Goal: Book appointment/travel/reservation

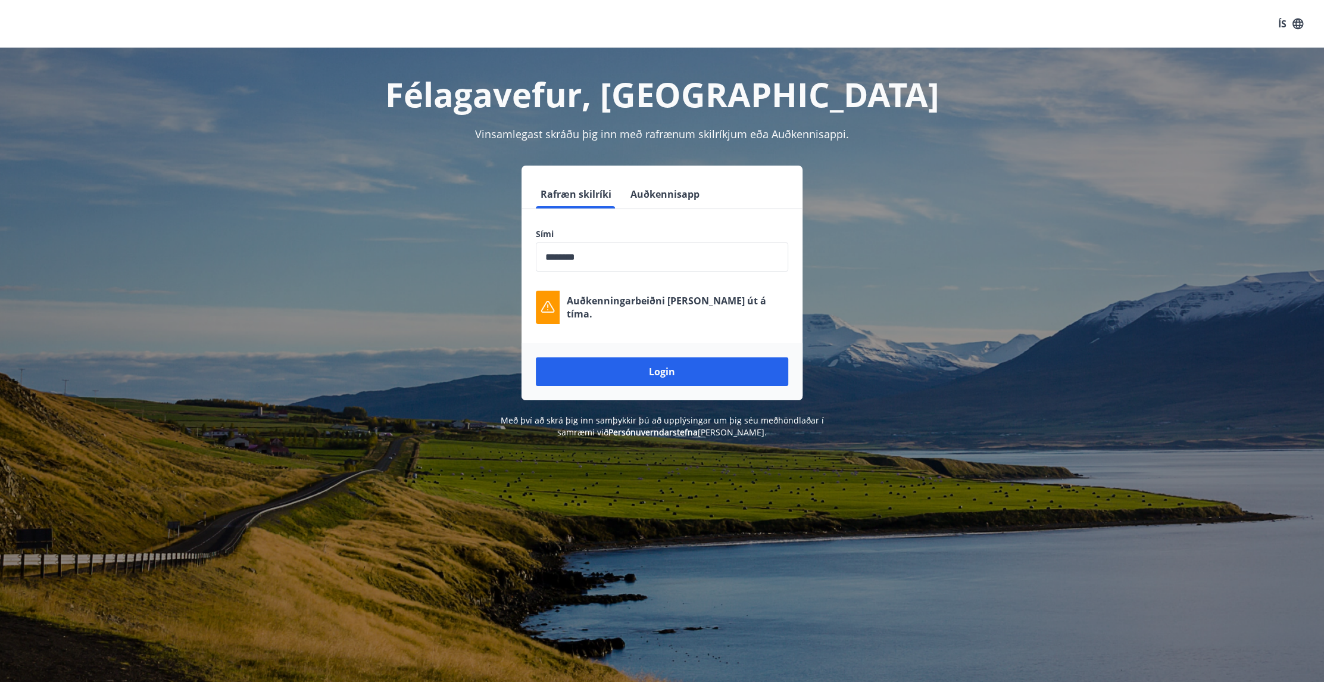
click at [681, 258] on input "phone" at bounding box center [662, 256] width 252 height 29
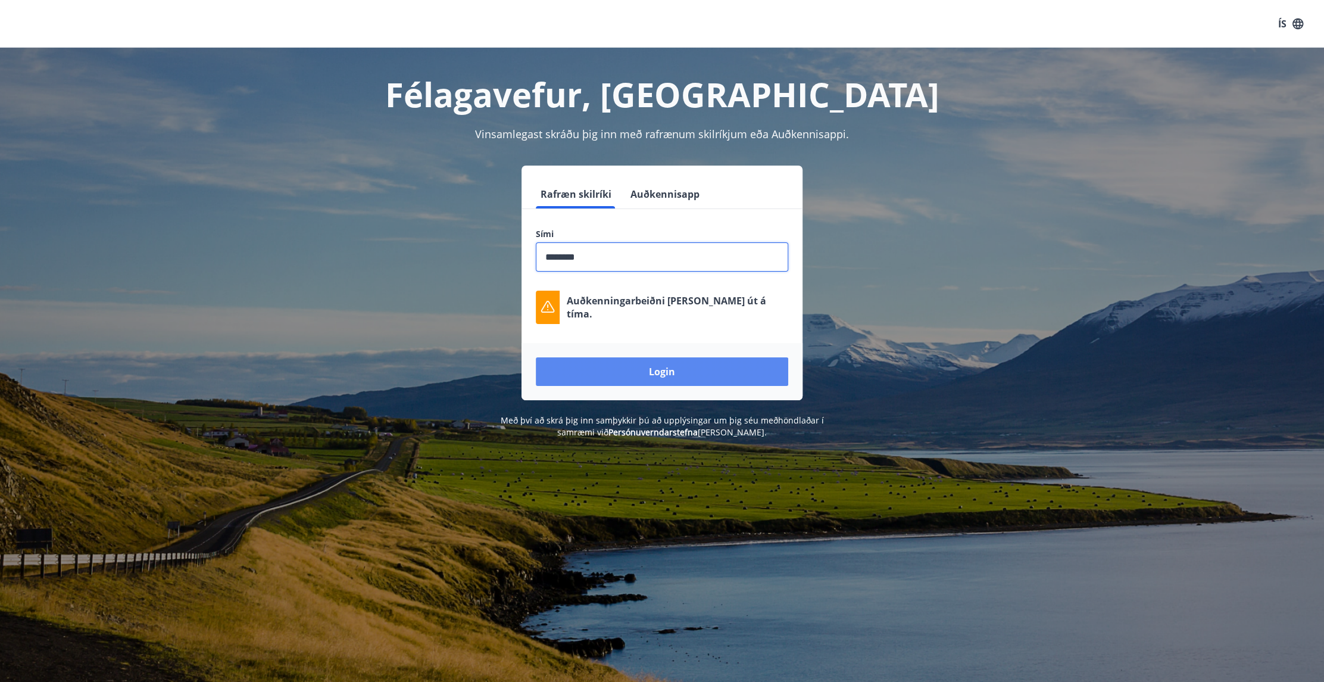
click at [687, 373] on button "Login" at bounding box center [662, 371] width 252 height 29
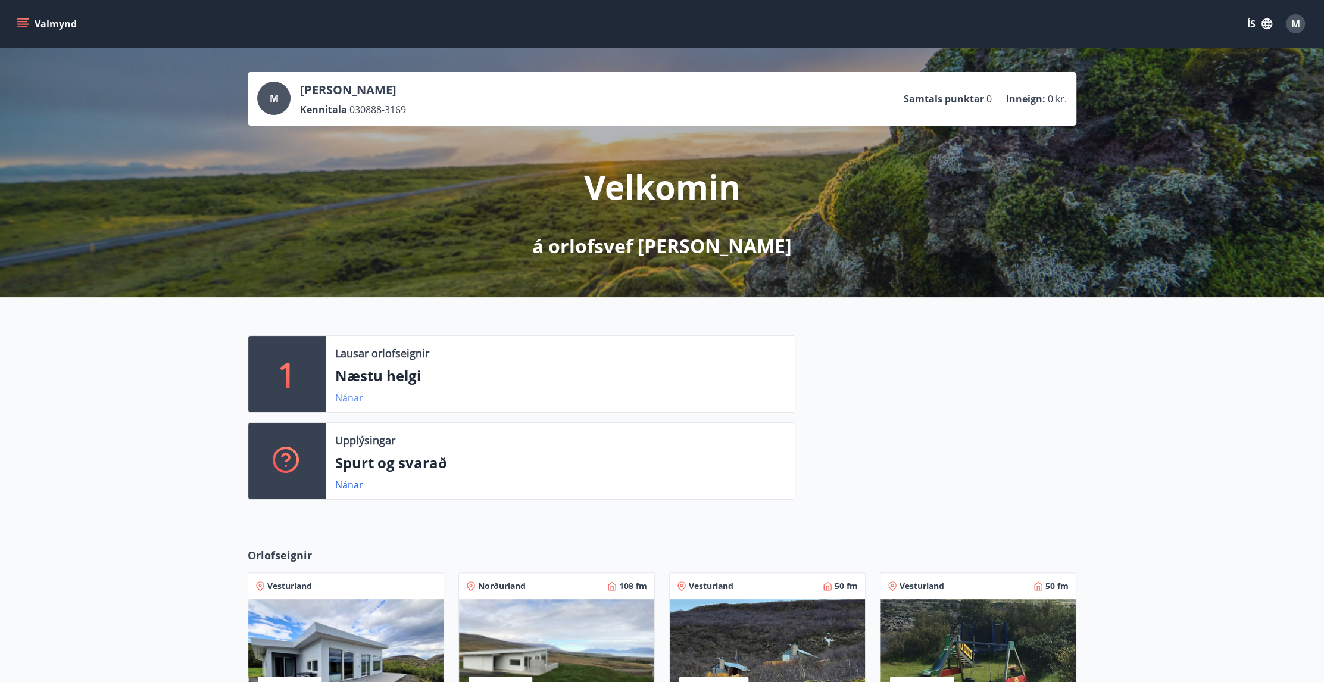
click at [346, 394] on link "Nánar" at bounding box center [349, 397] width 28 height 13
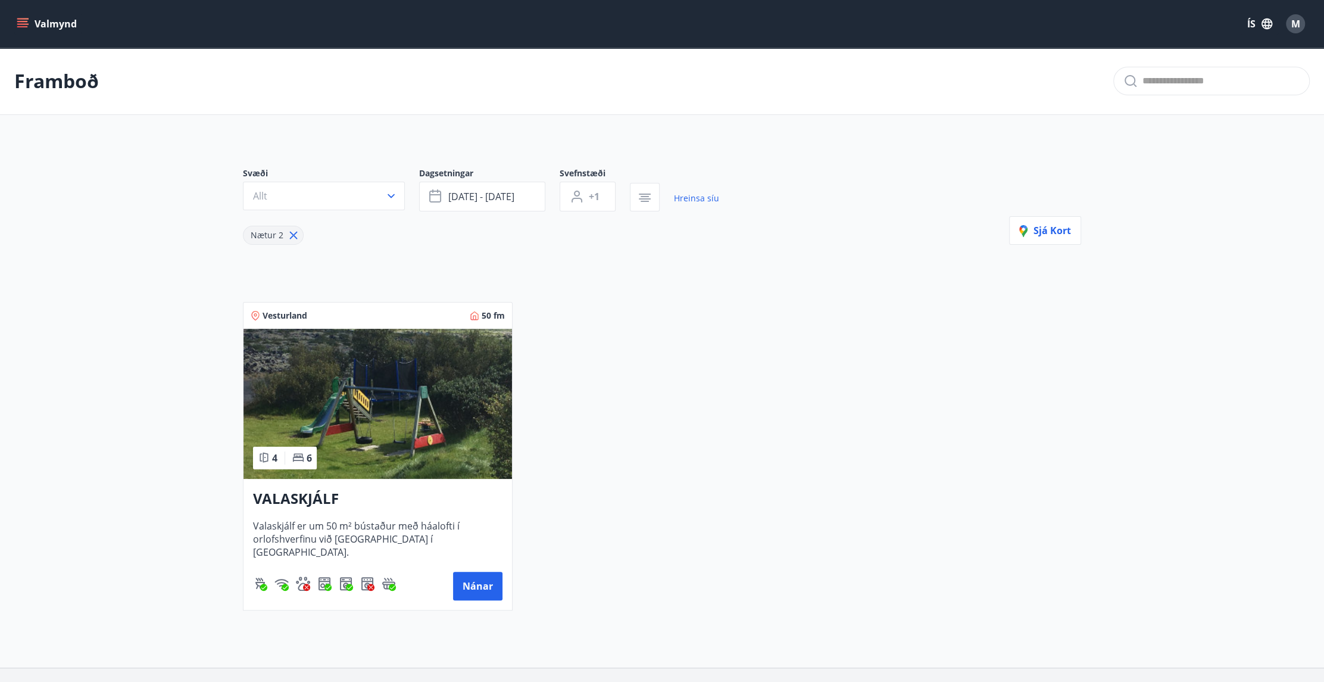
click at [24, 20] on icon "menu" at bounding box center [23, 24] width 12 height 12
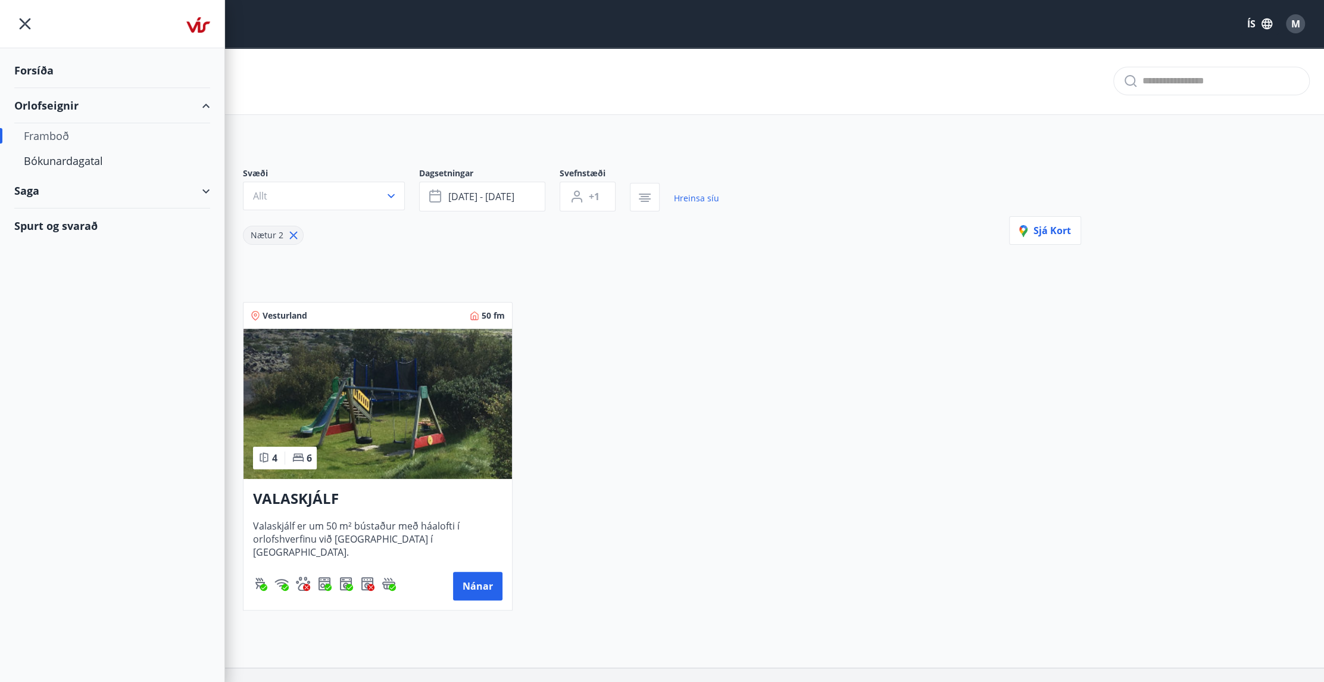
click at [32, 194] on div "Saga" at bounding box center [112, 190] width 196 height 35
type input "*"
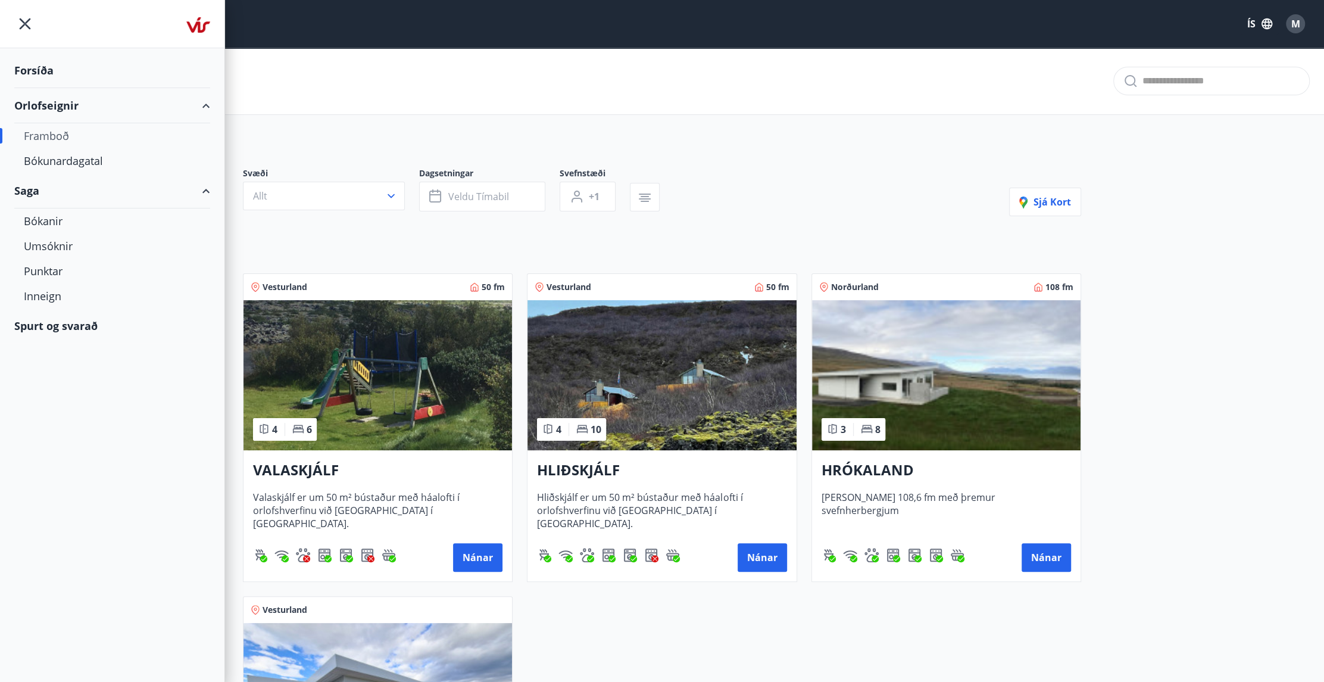
click at [42, 137] on div "Framboð" at bounding box center [112, 135] width 177 height 25
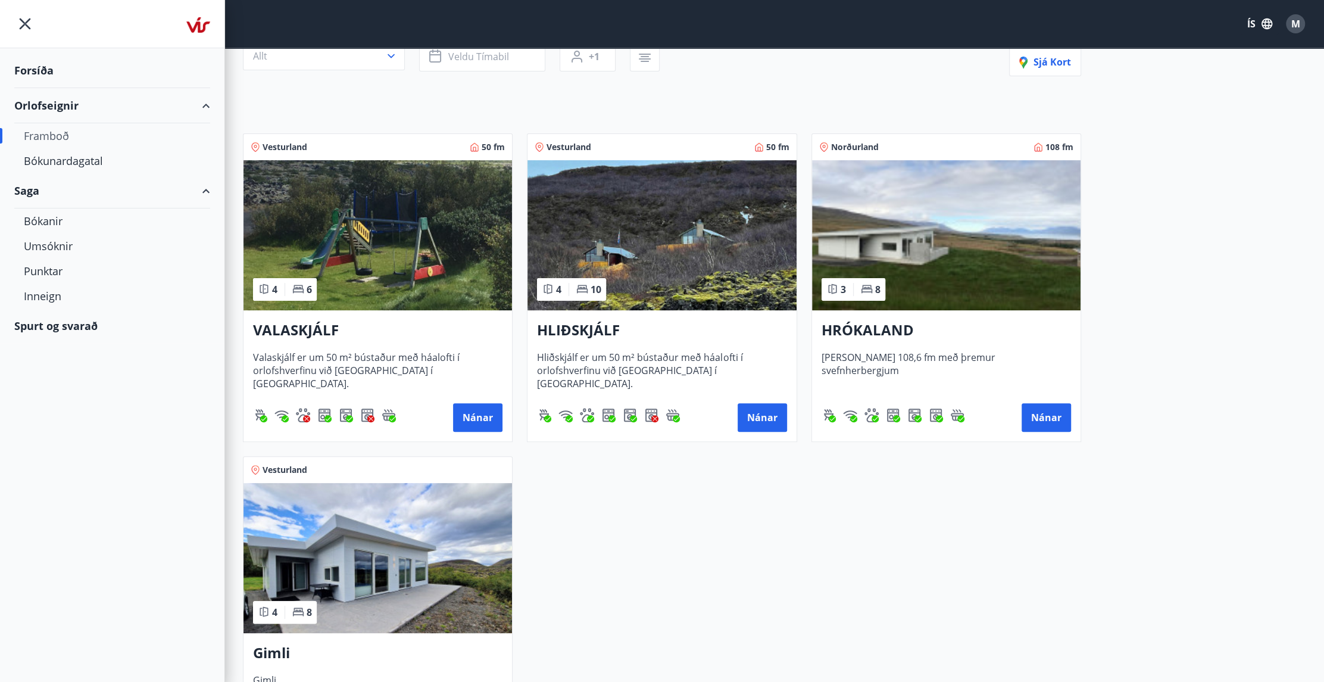
scroll to position [179, 0]
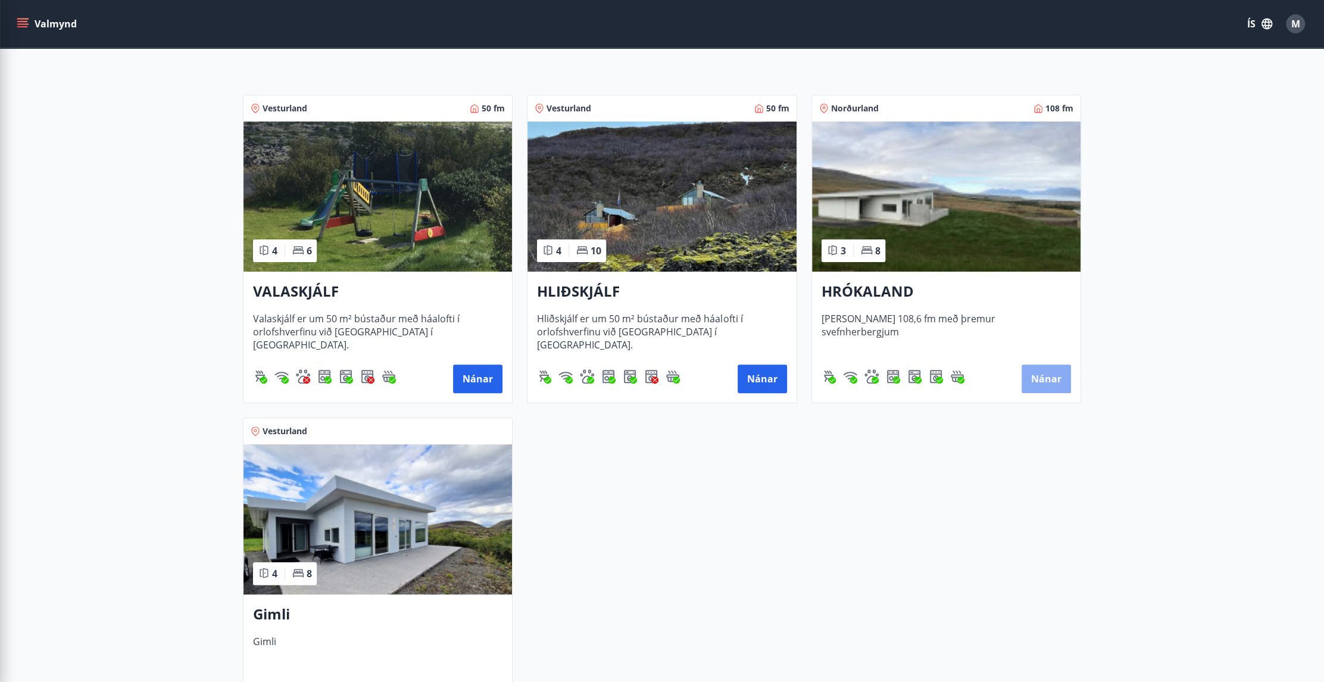
click at [1050, 382] on button "Nánar" at bounding box center [1046, 378] width 49 height 29
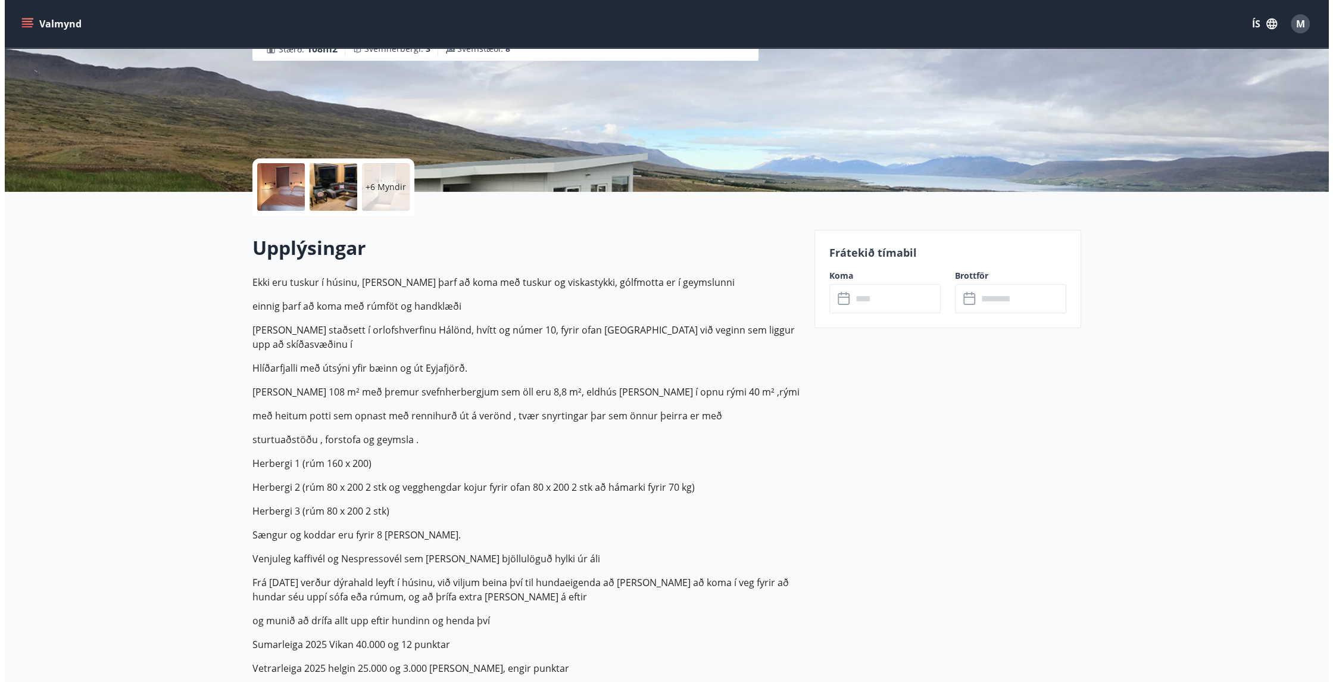
scroll to position [179, 0]
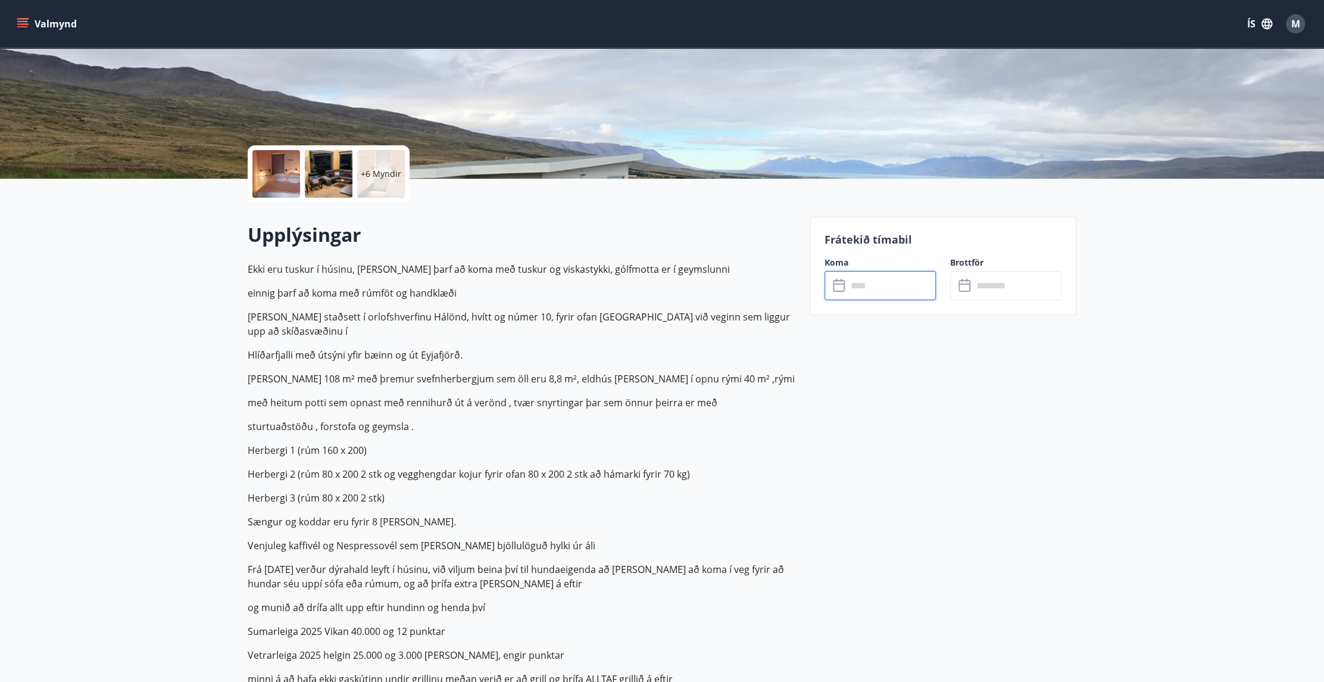
click at [890, 283] on input "text" at bounding box center [891, 285] width 89 height 29
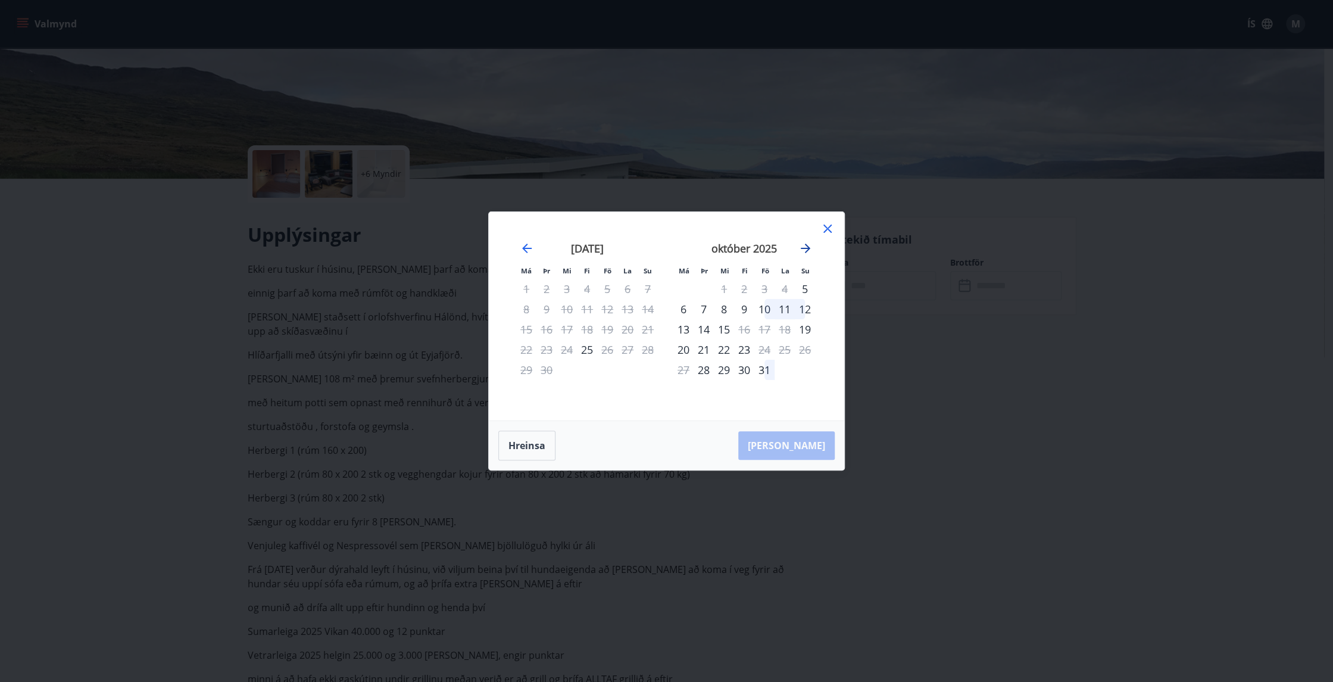
click at [807, 241] on icon "Move forward to switch to the next month." at bounding box center [805, 248] width 14 height 14
click at [804, 245] on icon "Move forward to switch to the next month." at bounding box center [805, 248] width 14 height 14
click at [765, 285] on div "5" at bounding box center [764, 289] width 20 height 20
click at [807, 289] on div "7" at bounding box center [805, 289] width 20 height 20
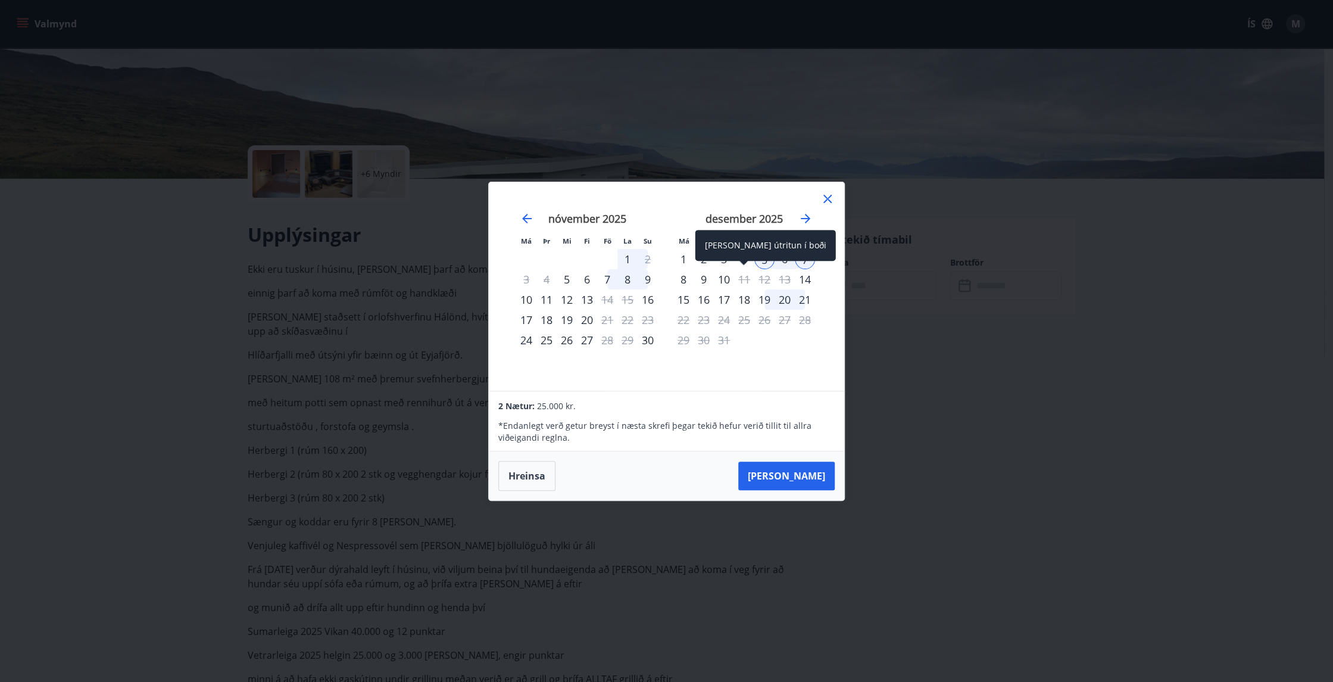
click at [740, 260] on div "Aðeins útritun í boði" at bounding box center [765, 245] width 141 height 31
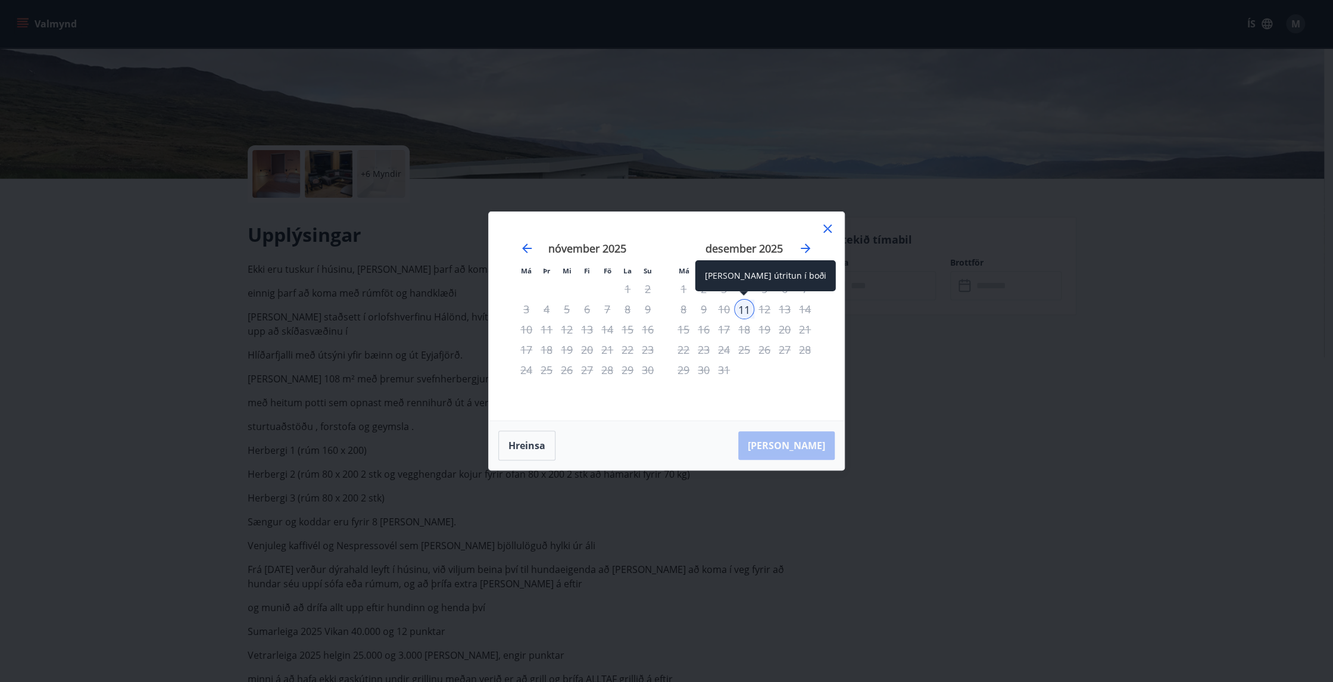
click at [746, 286] on div "Aðeins útritun í boði" at bounding box center [765, 275] width 141 height 31
click at [768, 292] on div "5" at bounding box center [764, 289] width 20 height 20
click at [538, 445] on button "Hreinsa" at bounding box center [526, 446] width 57 height 30
click at [745, 294] on span at bounding box center [744, 294] width 8 height 6
click at [743, 288] on div "4" at bounding box center [744, 289] width 20 height 20
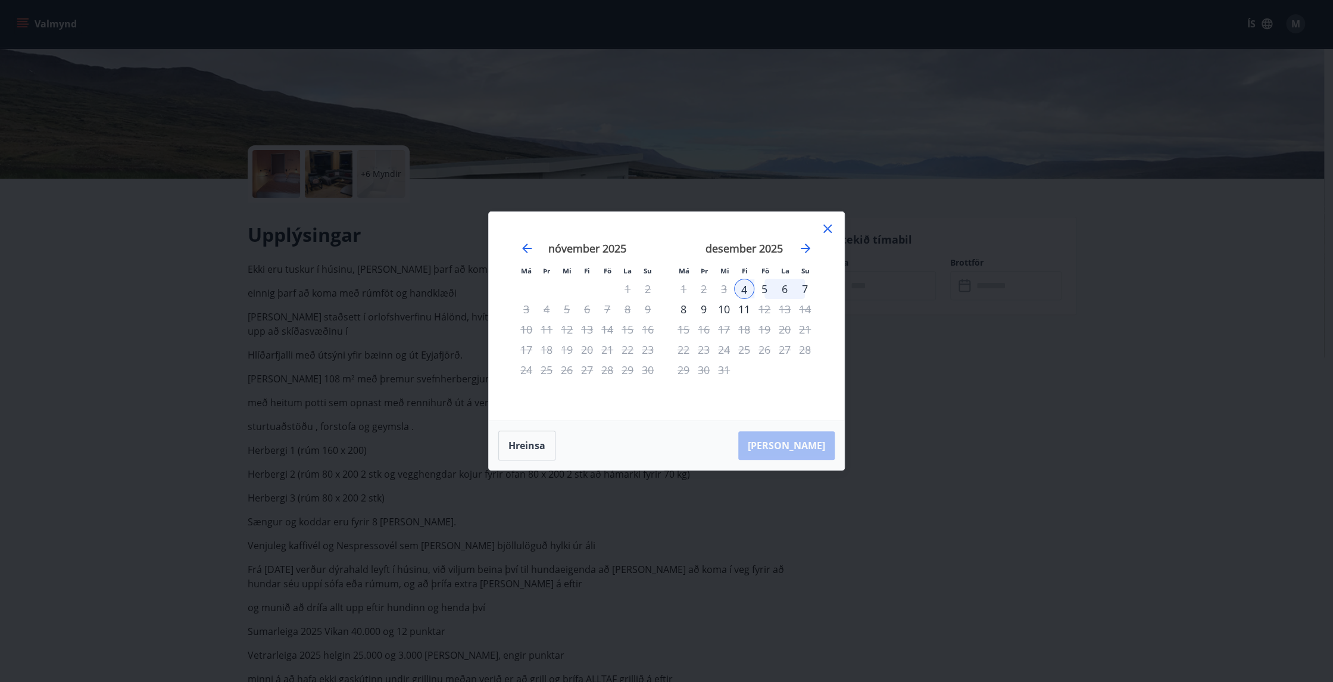
click at [806, 287] on div "7" at bounding box center [805, 289] width 20 height 20
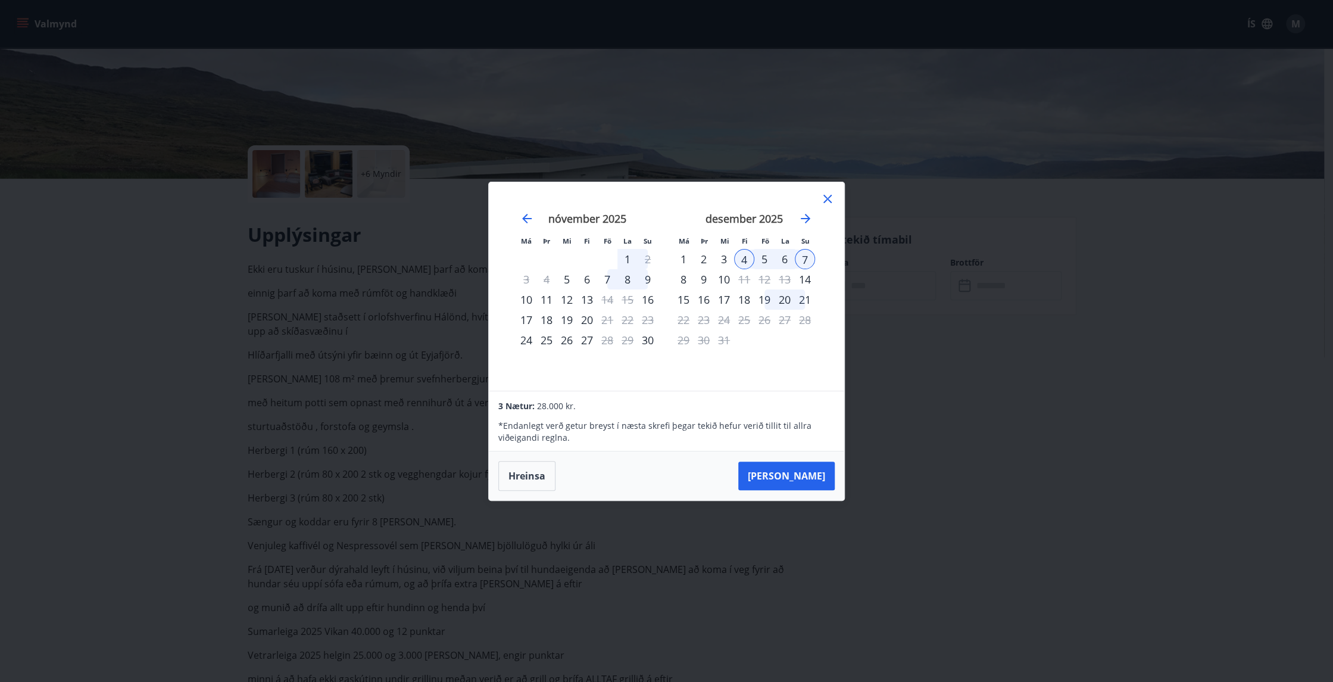
click at [763, 257] on div "5" at bounding box center [764, 259] width 20 height 20
drag, startPoint x: 505, startPoint y: 425, endPoint x: 560, endPoint y: 431, distance: 55.1
click at [560, 431] on p "* Endanlegt verð getur breyst í næsta skrefi þegar tekið hefur verið tillit til…" at bounding box center [666, 432] width 336 height 24
click at [563, 435] on p "* Endanlegt verð getur breyst í næsta skrefi þegar tekið hefur verið tillit til…" at bounding box center [666, 432] width 336 height 24
click at [826, 196] on icon at bounding box center [828, 199] width 14 height 14
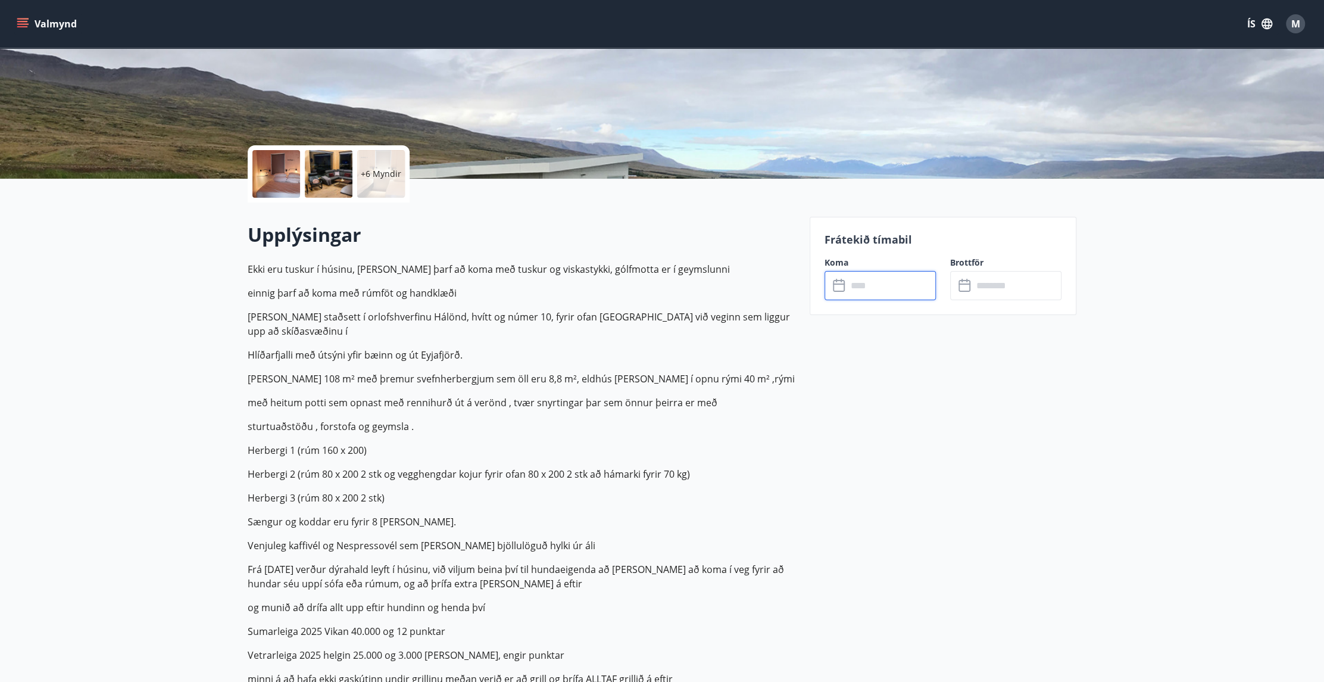
click at [280, 170] on div at bounding box center [276, 174] width 48 height 48
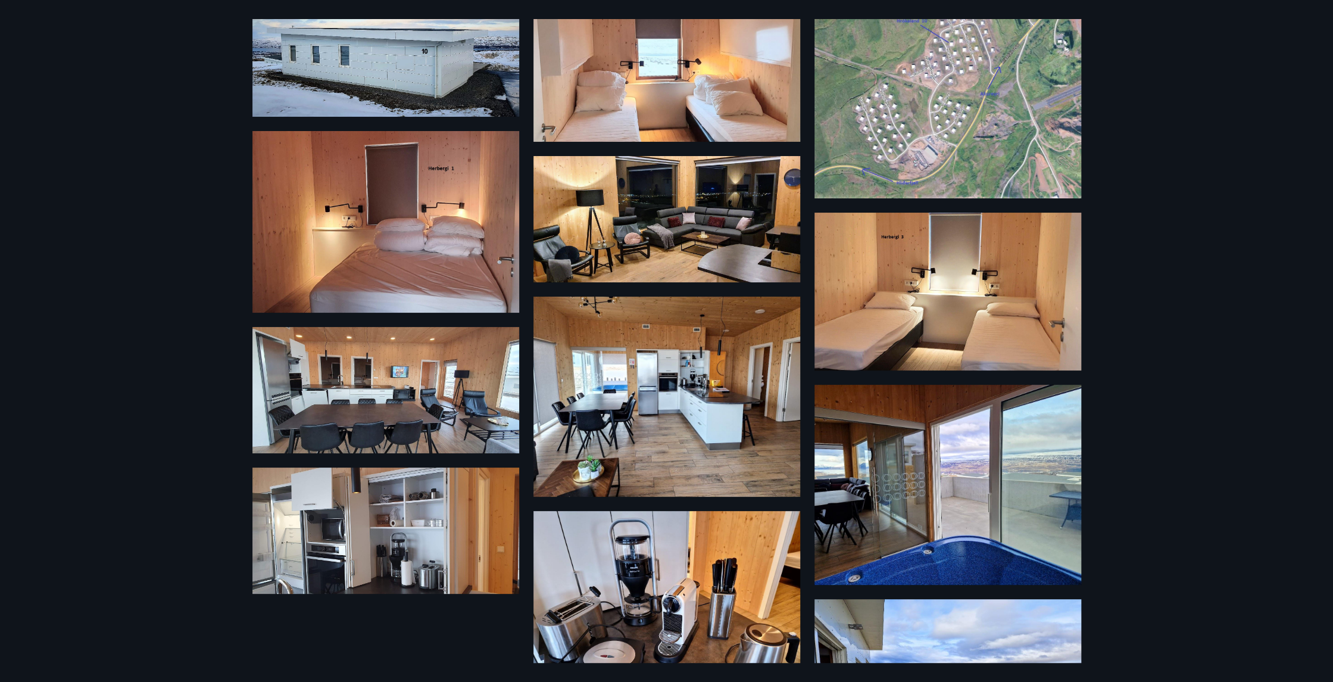
scroll to position [0, 0]
